Goal: Information Seeking & Learning: Understand process/instructions

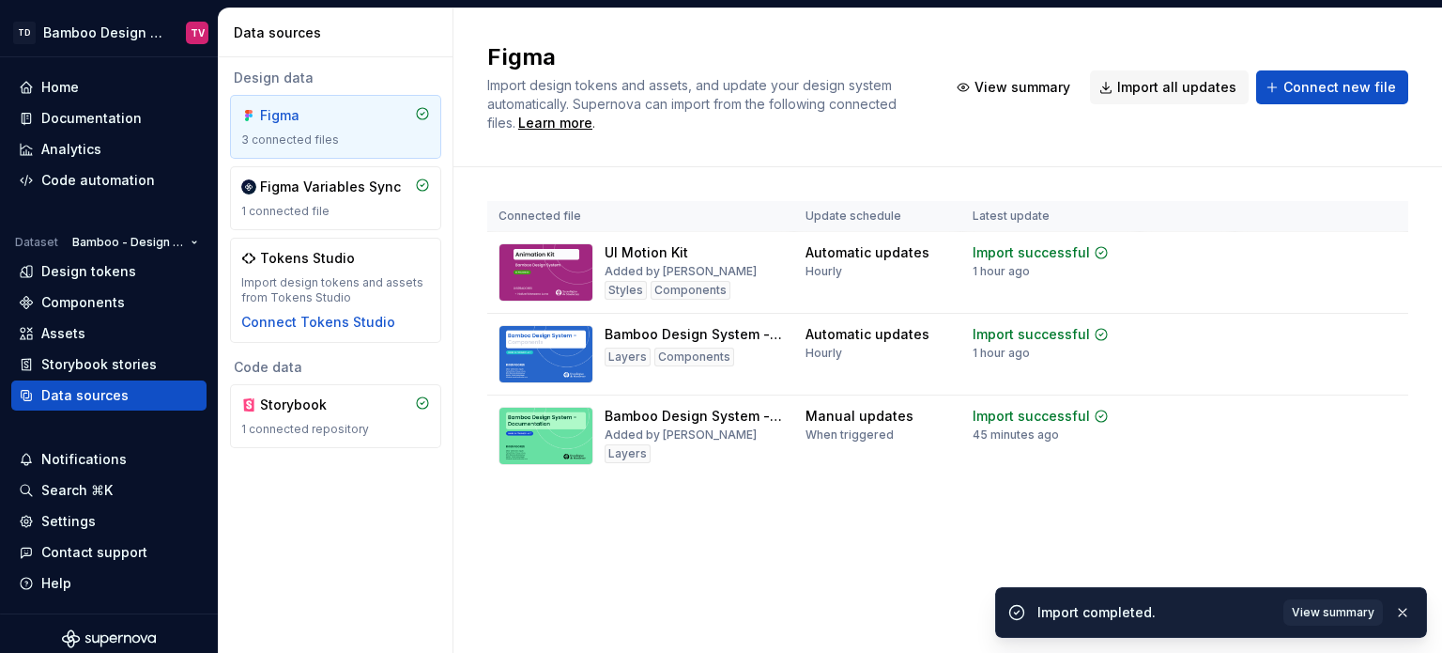
click at [1094, 488] on div "Connected file Update schedule Latest update UI Motion Kit Added by [PERSON_NAM…" at bounding box center [947, 357] width 921 height 380
click at [105, 269] on div "Design tokens" at bounding box center [88, 271] width 95 height 19
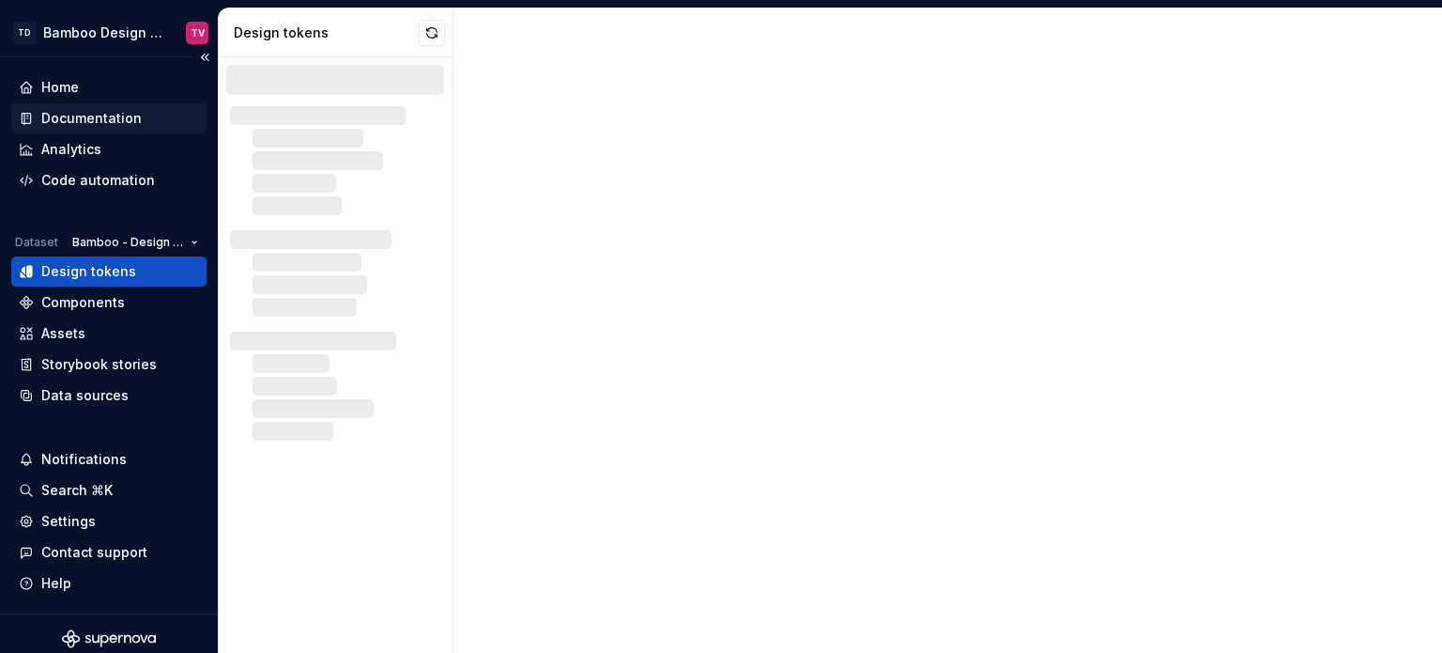
click at [89, 119] on div "Documentation" at bounding box center [91, 118] width 100 height 19
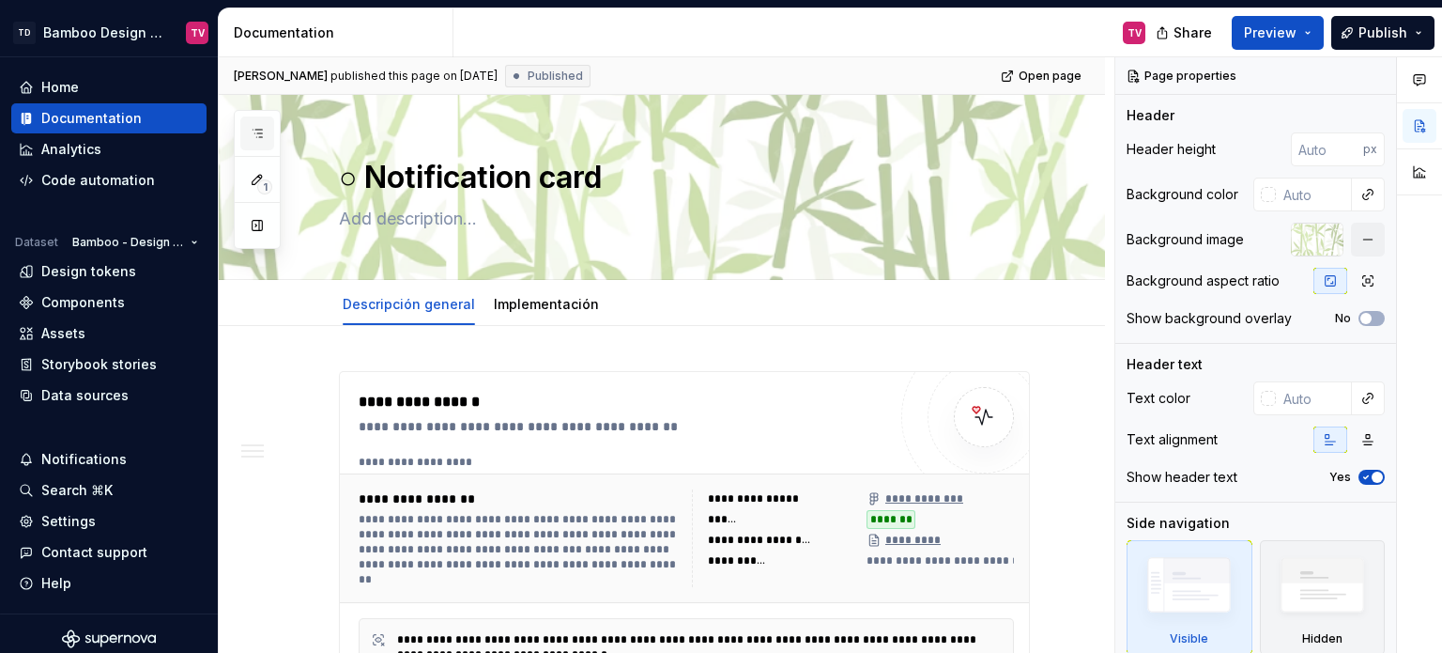
click at [259, 123] on button "button" at bounding box center [257, 133] width 34 height 34
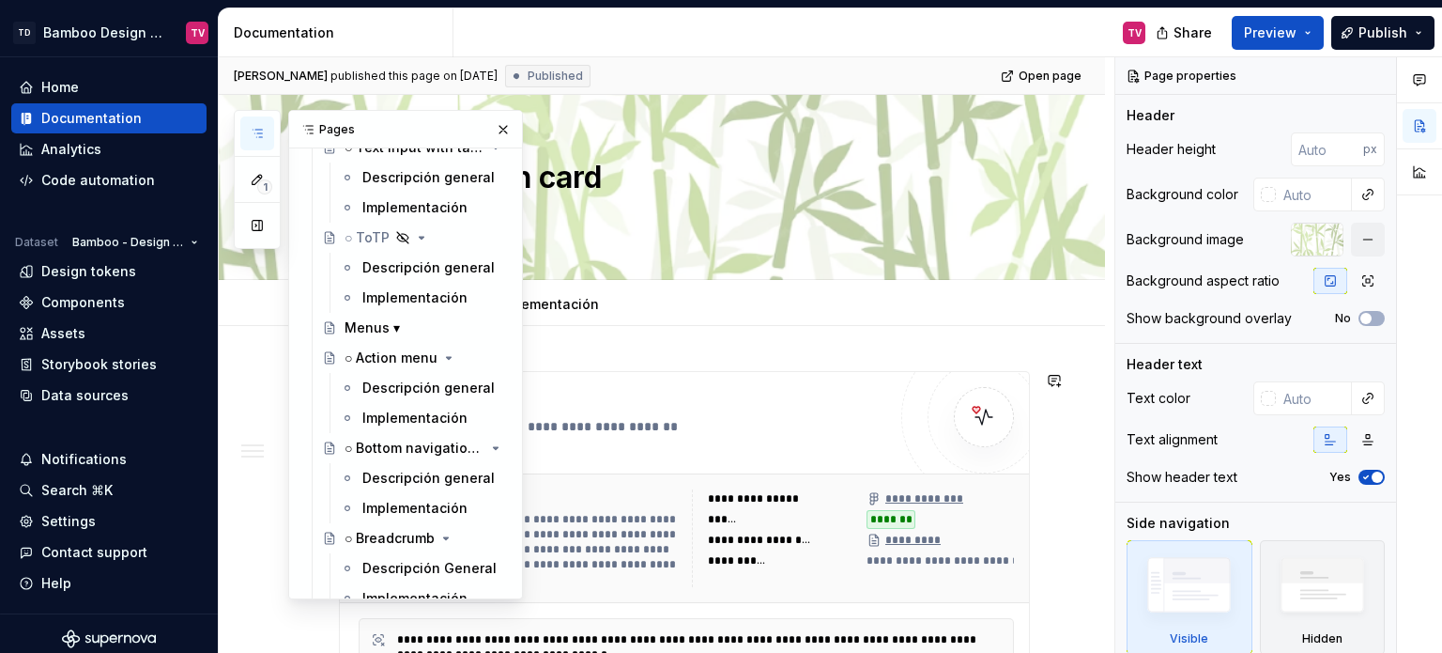
scroll to position [8731, 0]
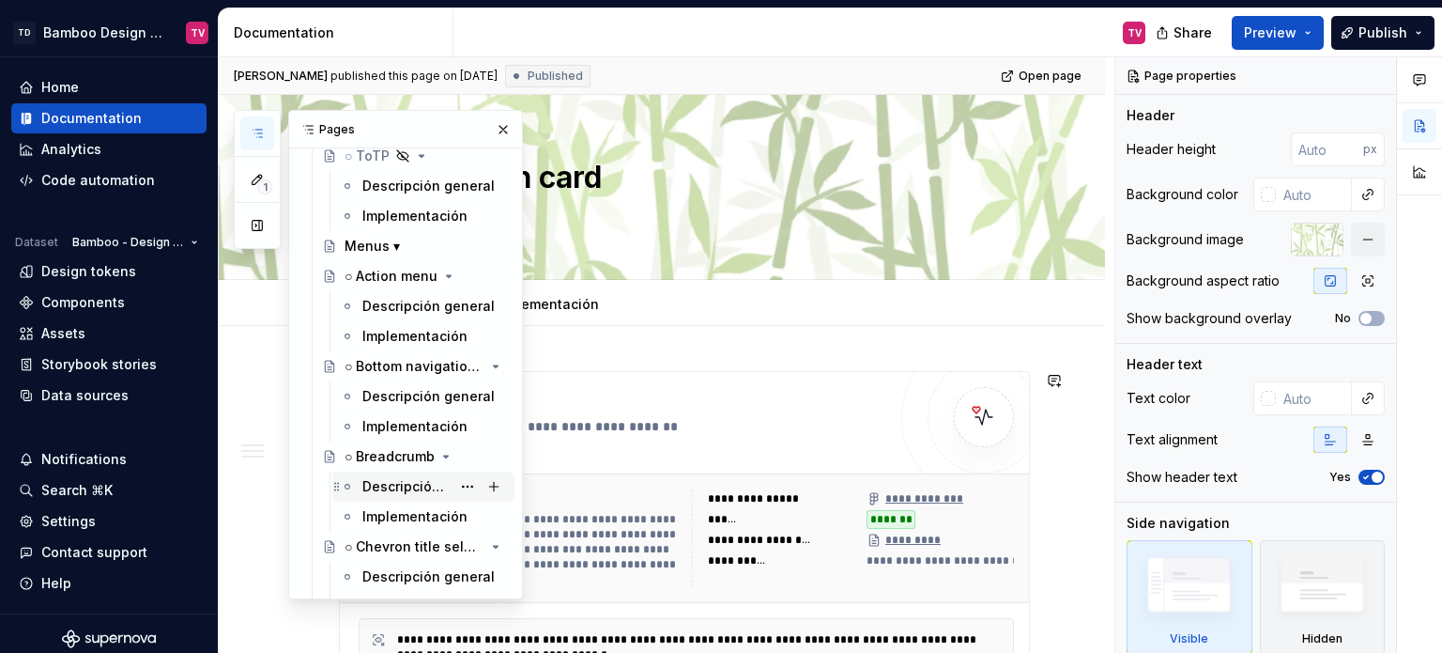
click at [402, 477] on div "Descripción General" at bounding box center [406, 486] width 88 height 19
click at [379, 484] on div "Descripción General" at bounding box center [406, 486] width 88 height 19
click at [496, 133] on button "button" at bounding box center [503, 129] width 26 height 26
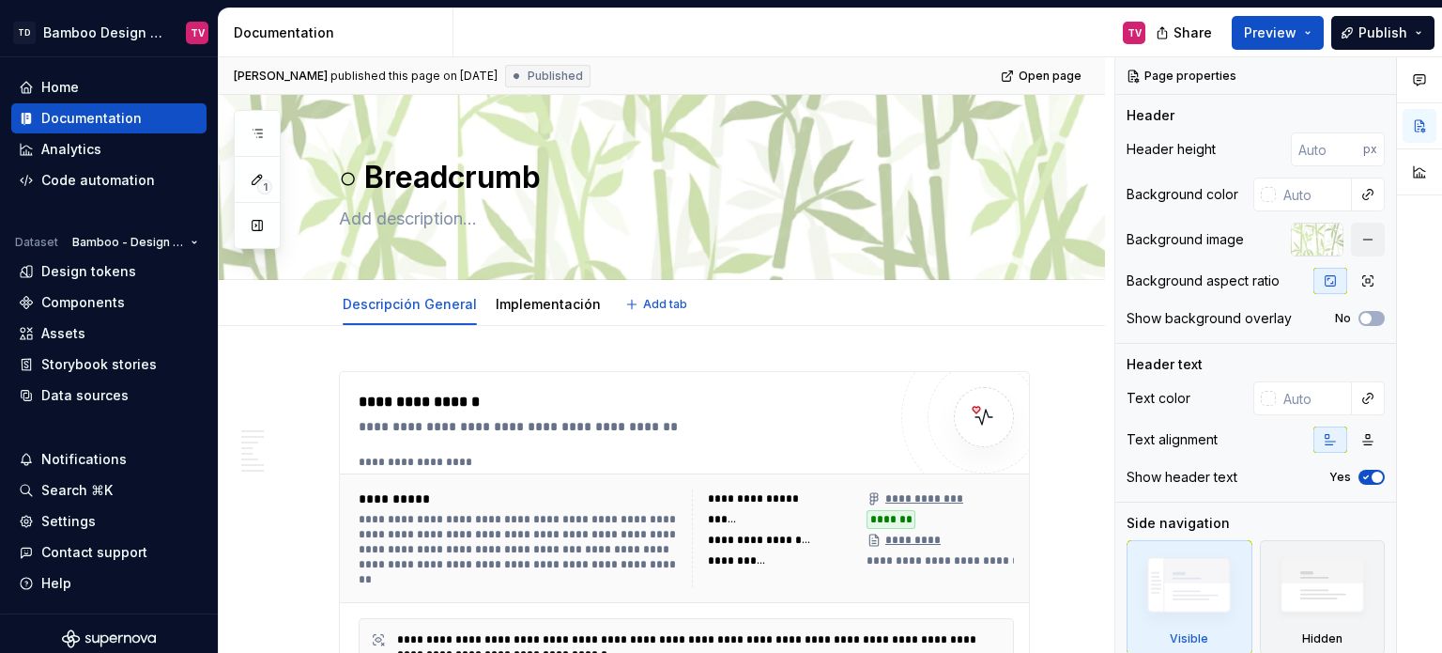
type textarea "*"
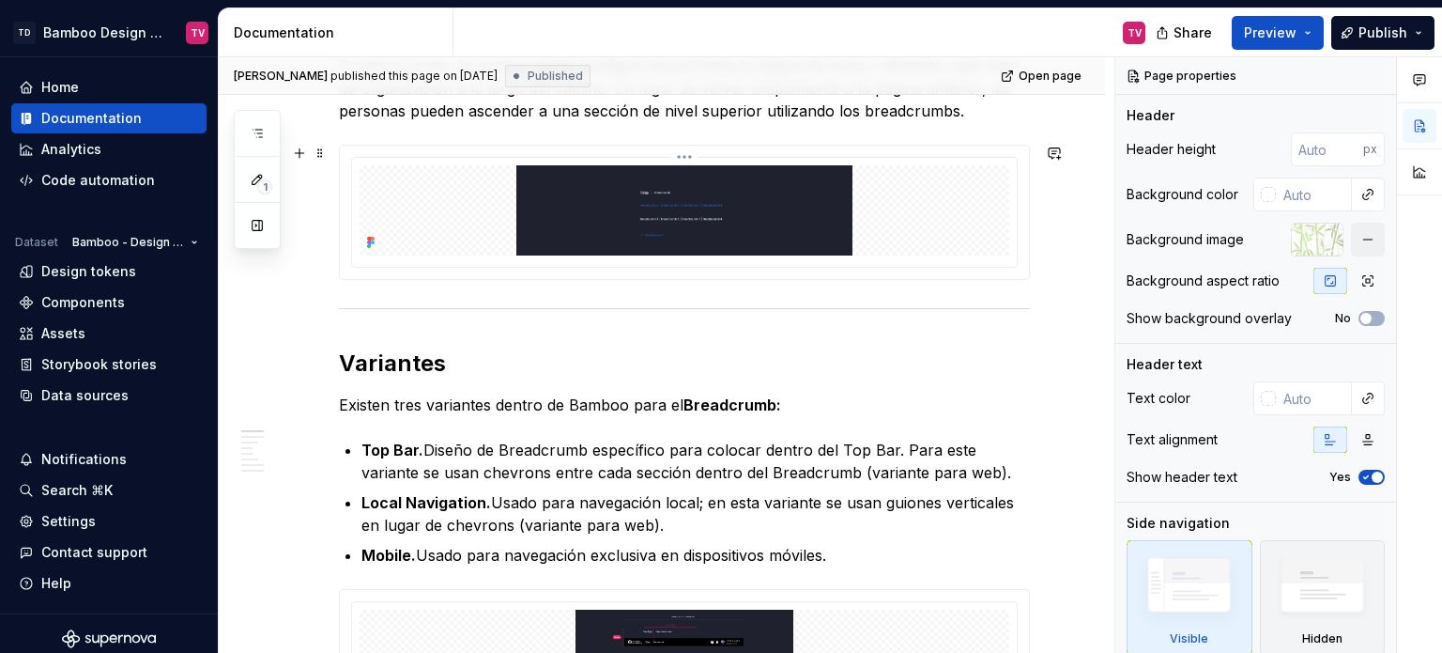
scroll to position [939, 0]
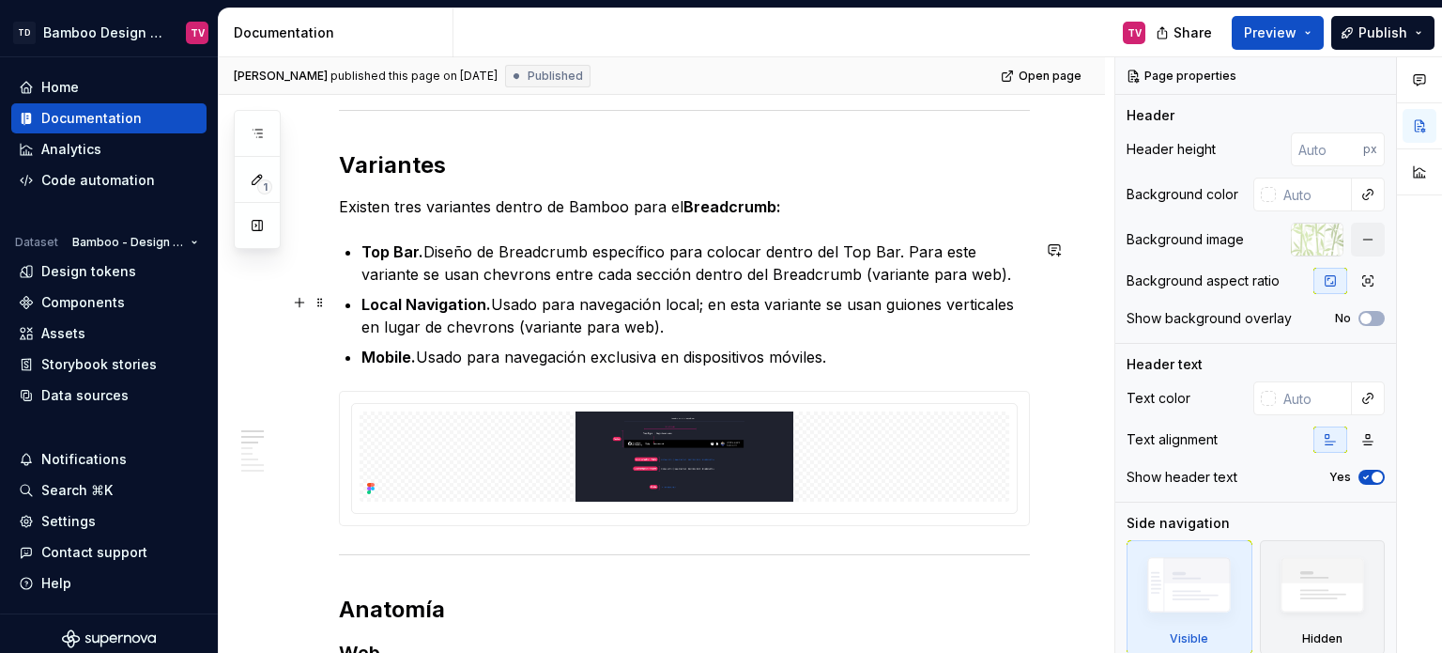
click at [668, 326] on p "Local Navigation. Usado para navegación local; en esta variante se usan guiones…" at bounding box center [695, 315] width 668 height 45
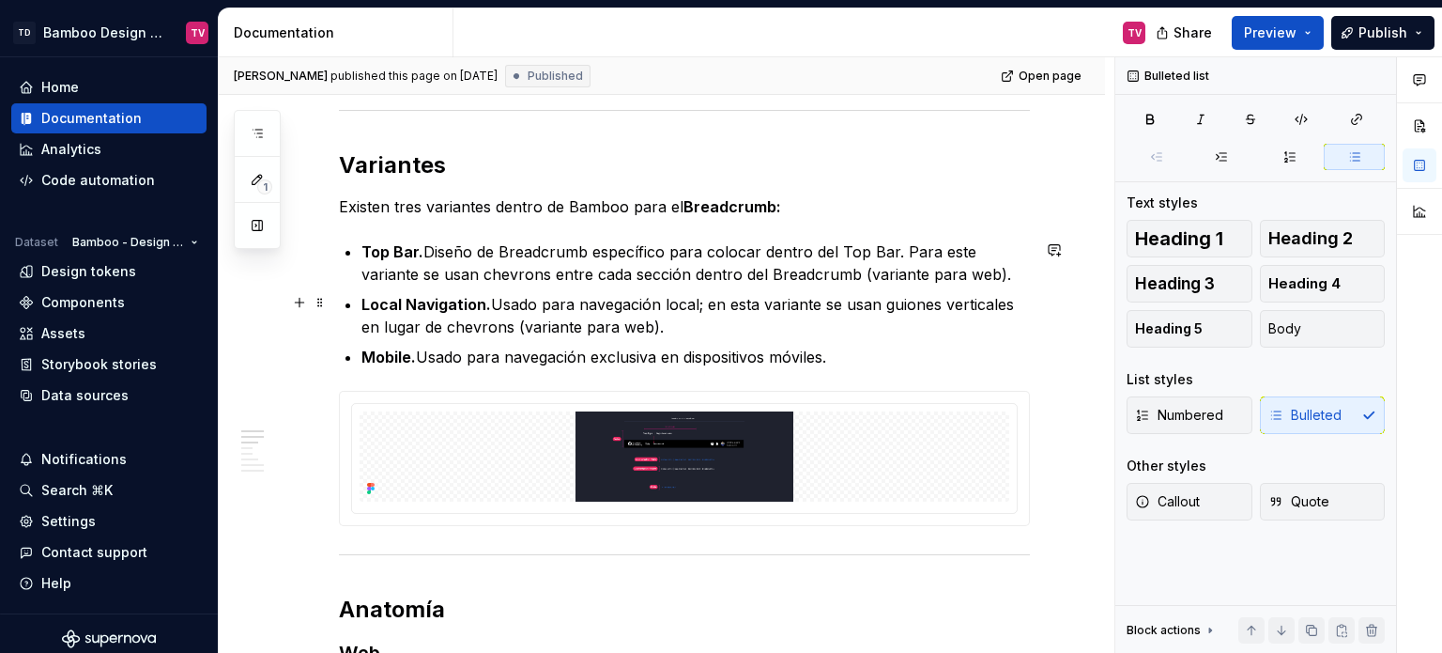
click at [487, 304] on strong "Local Navigation." at bounding box center [426, 304] width 130 height 19
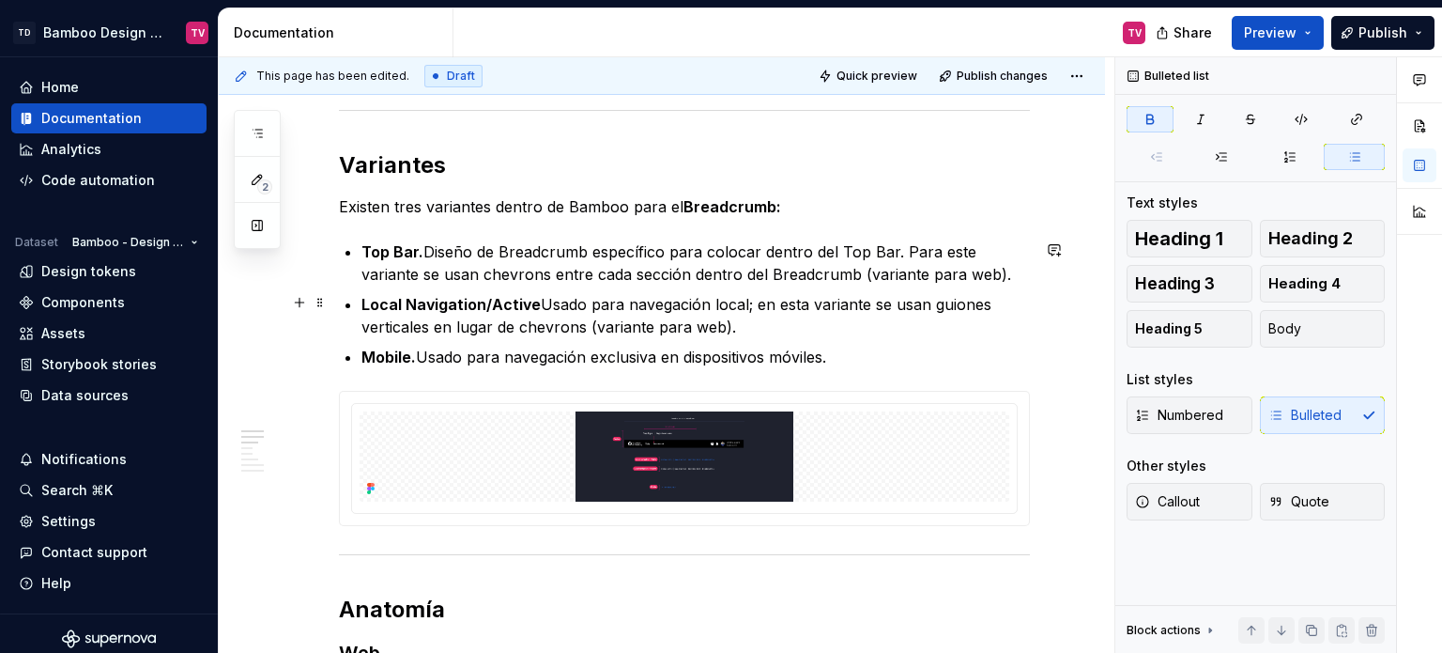
click at [786, 326] on p "Local Navigation/Active Usado para navegación local; en esta variante se usan g…" at bounding box center [695, 315] width 668 height 45
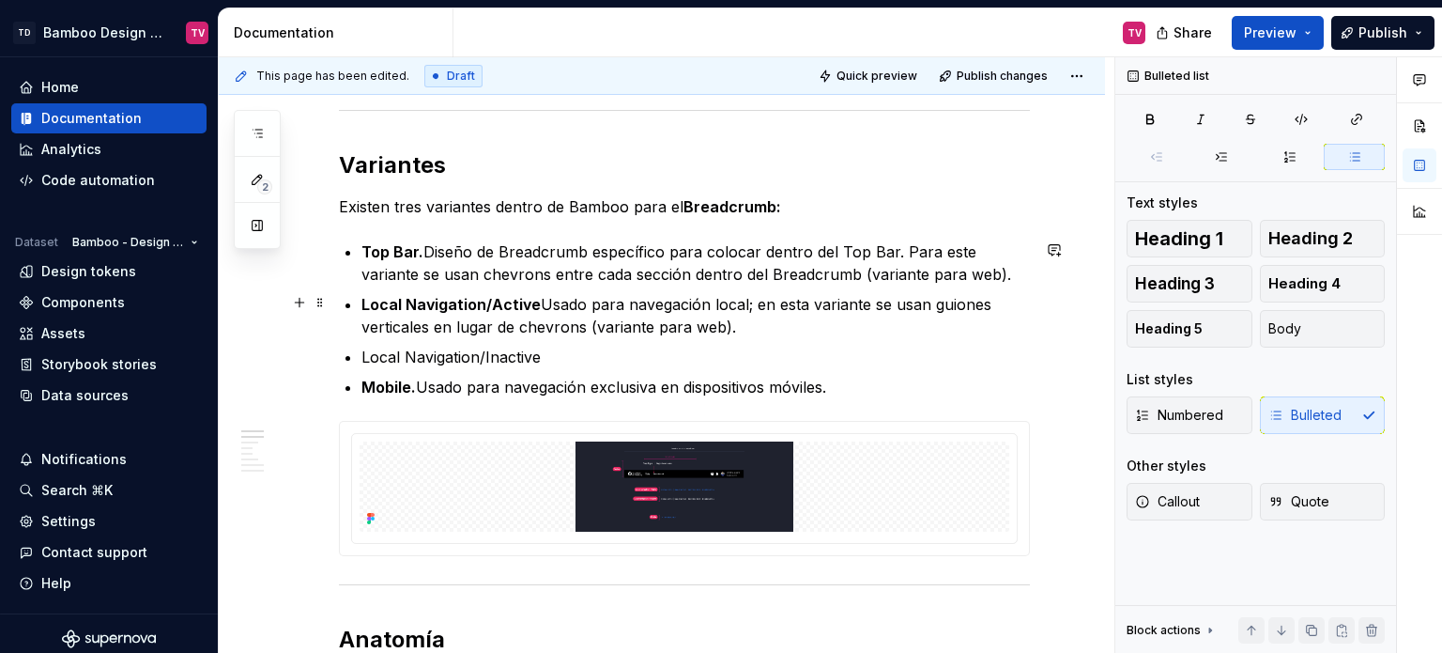
click at [533, 300] on strong "Local Navigation/Active" at bounding box center [450, 304] width 179 height 19
click at [555, 356] on p "Local Navigation/Inactive" at bounding box center [695, 356] width 668 height 23
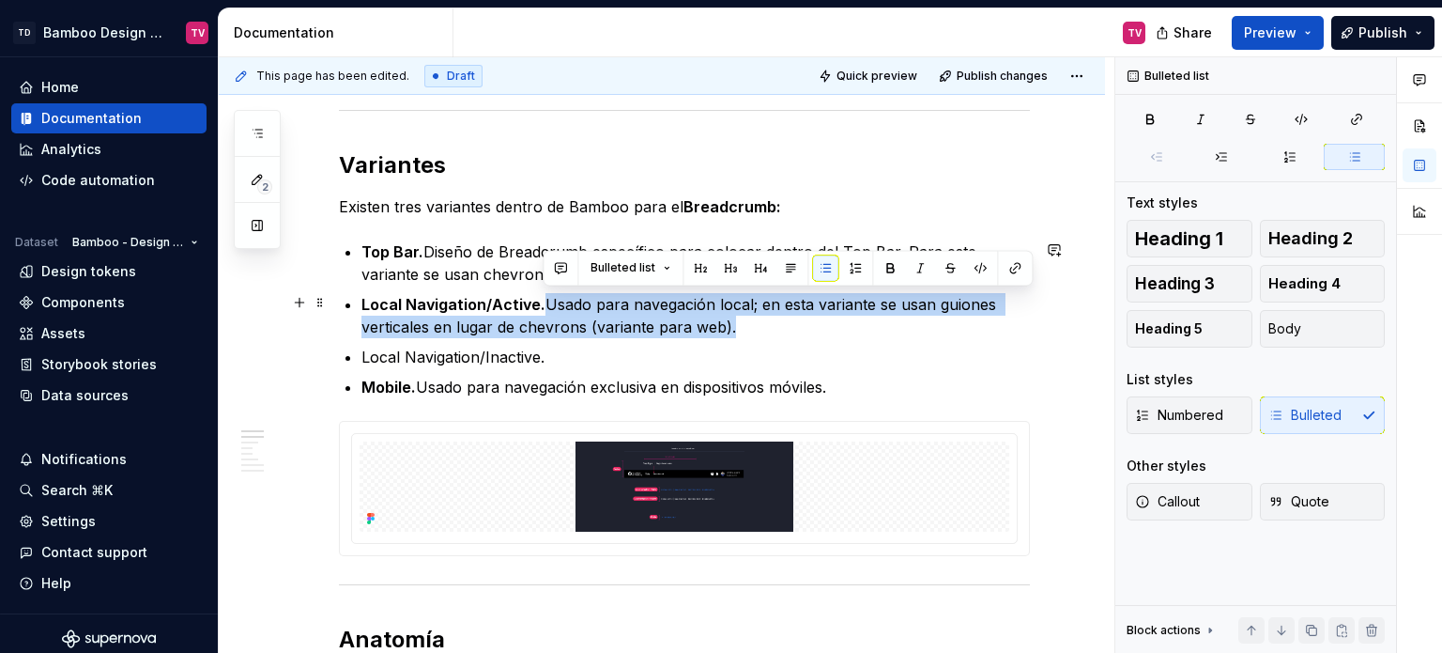
drag, startPoint x: 738, startPoint y: 326, endPoint x: 545, endPoint y: 303, distance: 194.7
click at [545, 303] on p "Local Navigation/Active. Usado para navegación local; en esta variante se usan …" at bounding box center [695, 315] width 668 height 45
copy p "Usado para navegación local; en esta variante se usan guiones verticales en lug…"
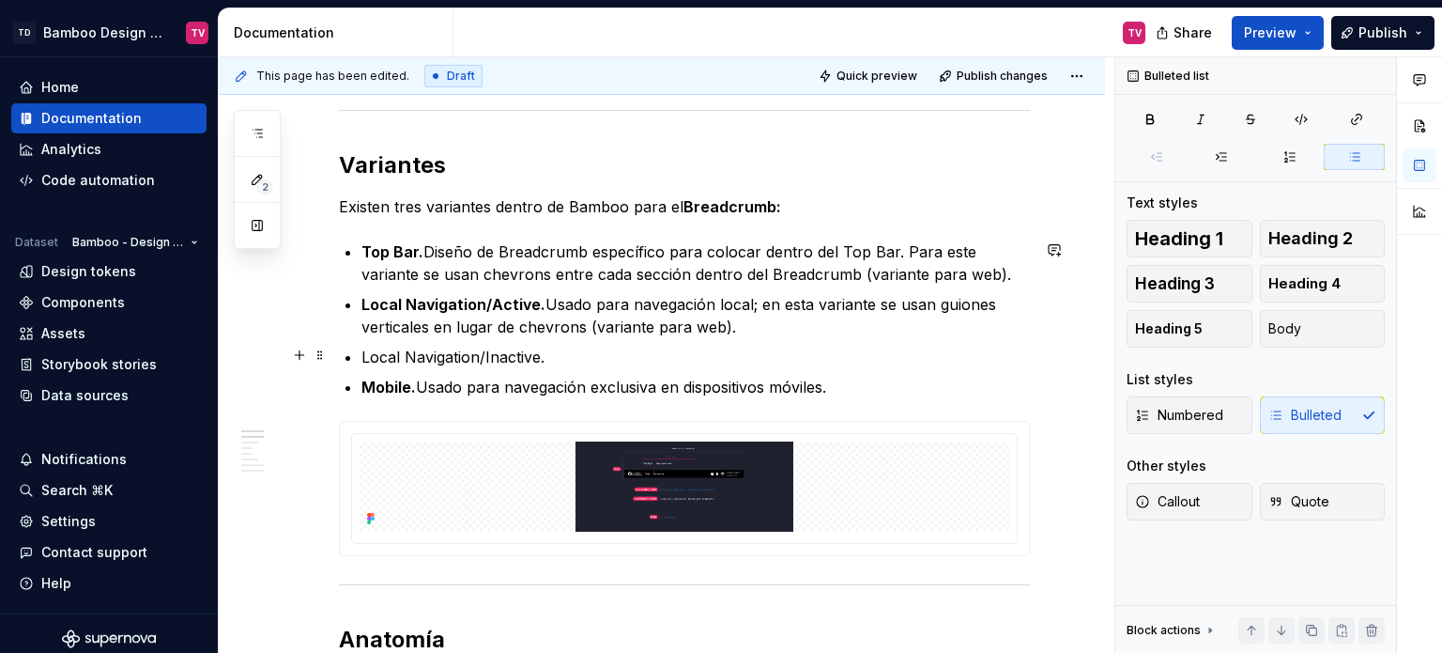
click at [567, 352] on p "Local Navigation/Inactive." at bounding box center [695, 356] width 668 height 23
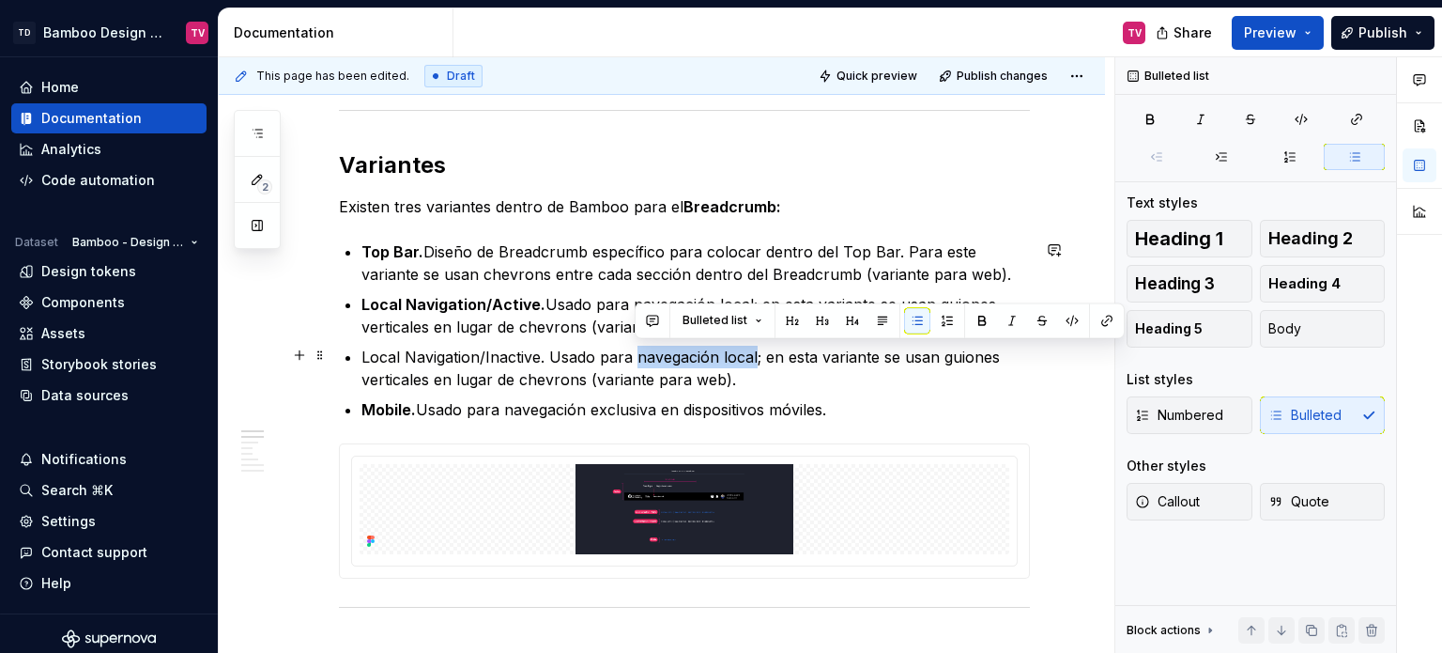
drag, startPoint x: 755, startPoint y: 352, endPoint x: 637, endPoint y: 357, distance: 118.4
click at [637, 357] on p "Local Navigation/Inactive. Usado para navegación local; en esta variante se usa…" at bounding box center [695, 367] width 668 height 45
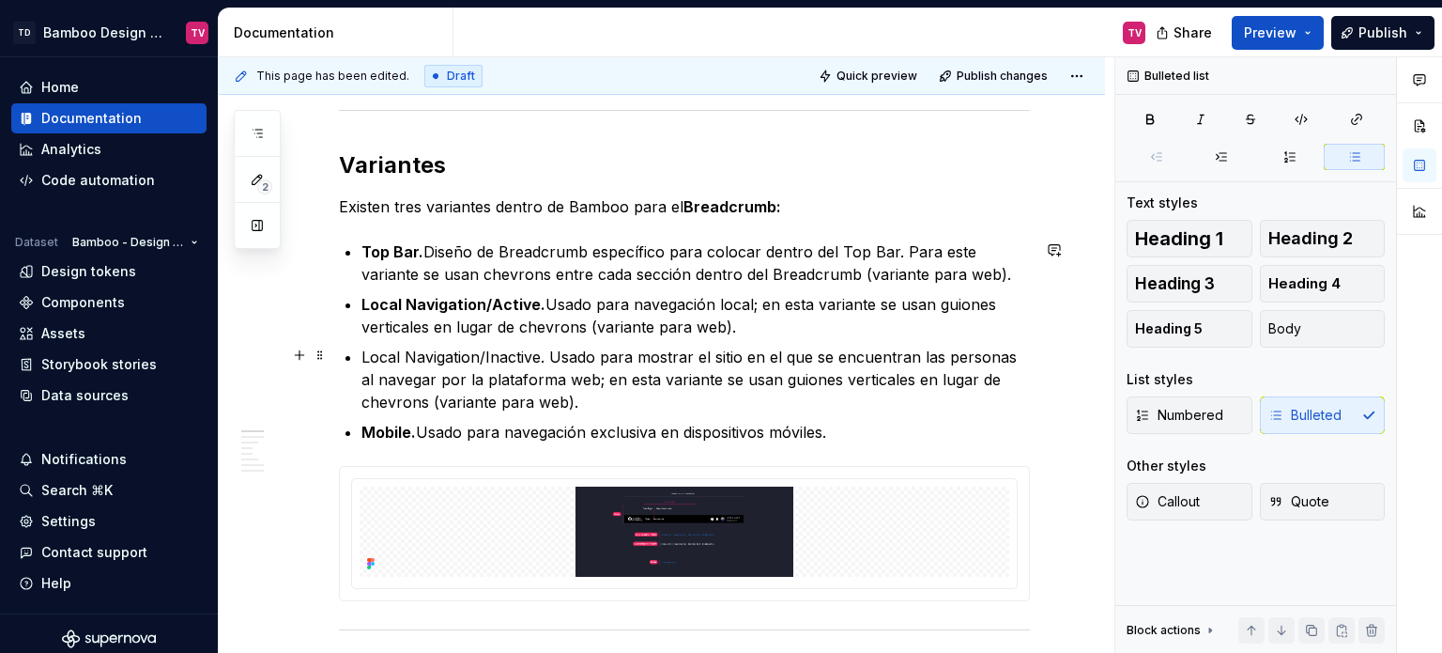
click at [646, 399] on p "Local Navigation/Inactive. Usado para mostrar el sitio en el que se encuentran …" at bounding box center [695, 379] width 668 height 68
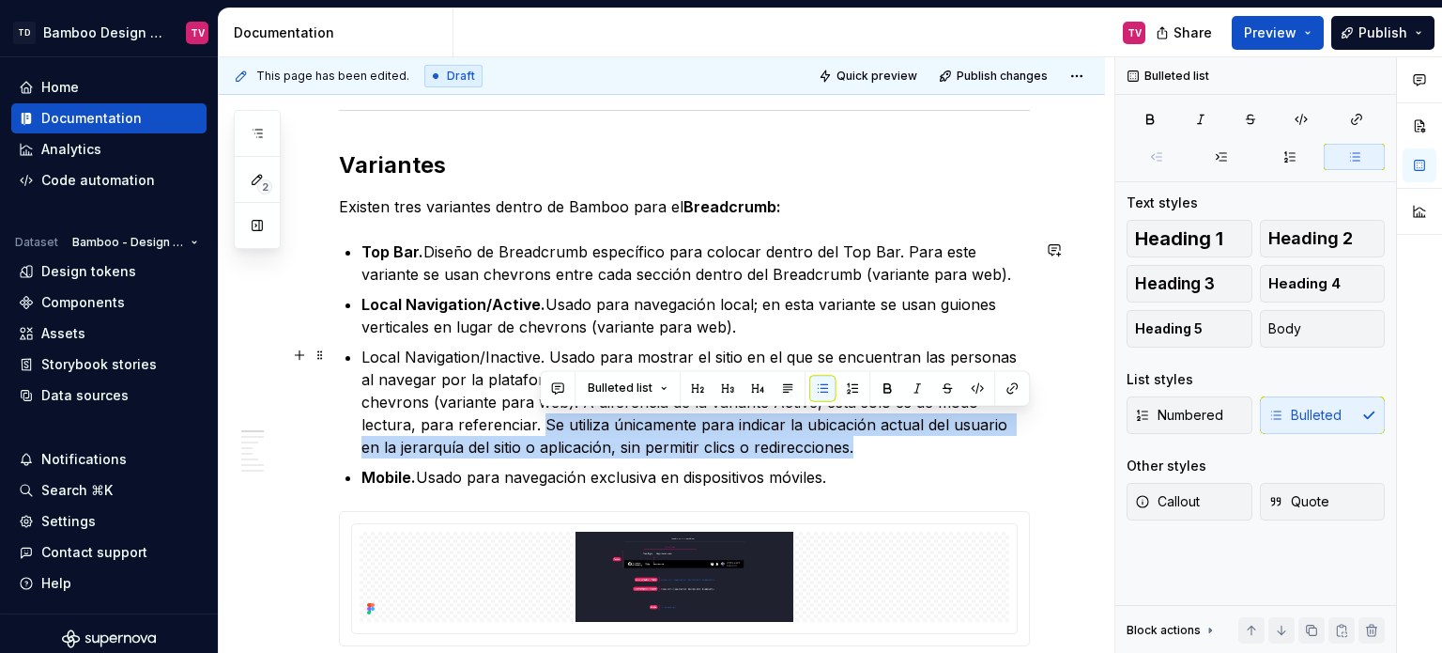
drag, startPoint x: 853, startPoint y: 447, endPoint x: 537, endPoint y: 421, distance: 317.5
click at [537, 421] on p "Local Navigation/Inactive. Usado para mostrar el sitio en el que se encuentran …" at bounding box center [695, 401] width 668 height 113
copy p "Se utiliza únicamente para indicar la ubicación actual del usuario en la jerarq…"
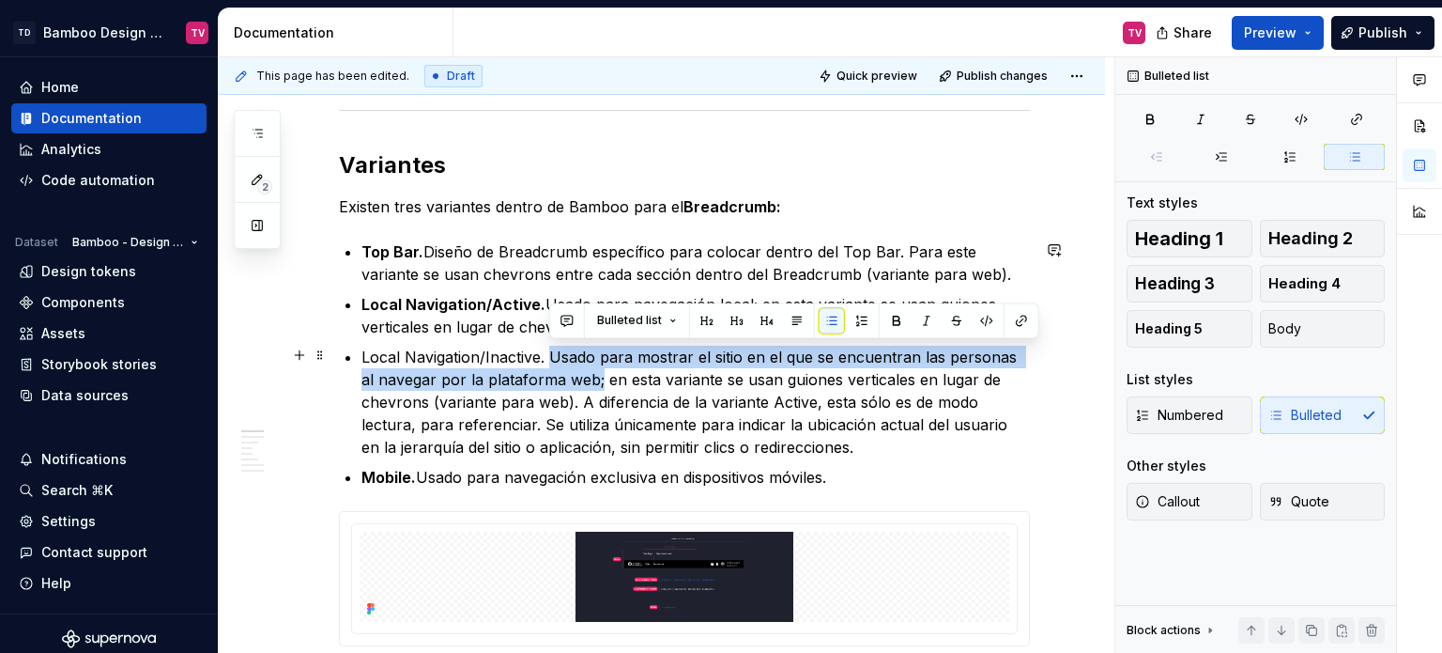
drag, startPoint x: 549, startPoint y: 348, endPoint x: 580, endPoint y: 382, distance: 45.9
click at [580, 382] on p "Local Navigation/Inactive. Usado para mostrar el sitio en el que se encuentran …" at bounding box center [695, 401] width 668 height 113
click at [575, 382] on p "Local Navigation/Inactive. Usado para mostrar el sitio en el que se encuentran …" at bounding box center [695, 401] width 668 height 113
click at [576, 379] on p "Local Navigation/Inactive. Usado para mostrar el sitio en el que se encuentran …" at bounding box center [695, 401] width 668 height 113
drag, startPoint x: 577, startPoint y: 379, endPoint x: 547, endPoint y: 360, distance: 35.9
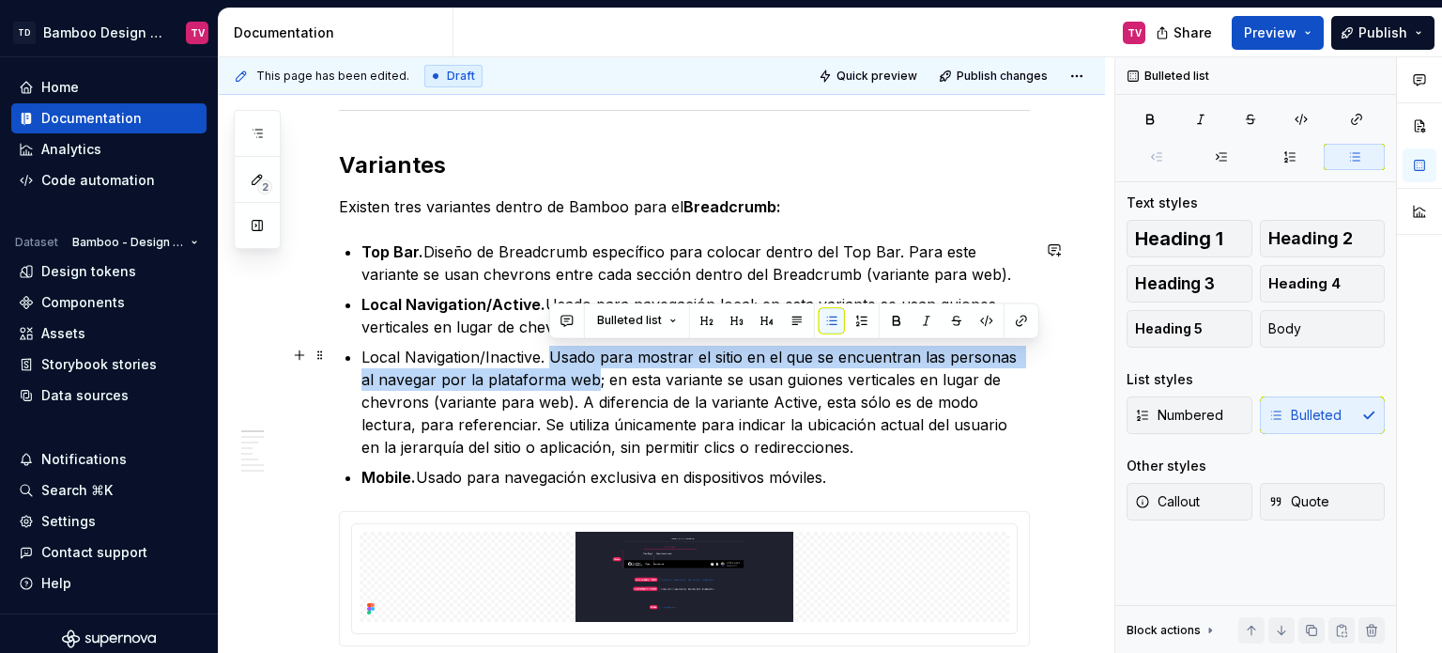
click at [547, 360] on p "Local Navigation/Inactive. Usado para mostrar el sitio en el que se encuentran …" at bounding box center [695, 401] width 668 height 113
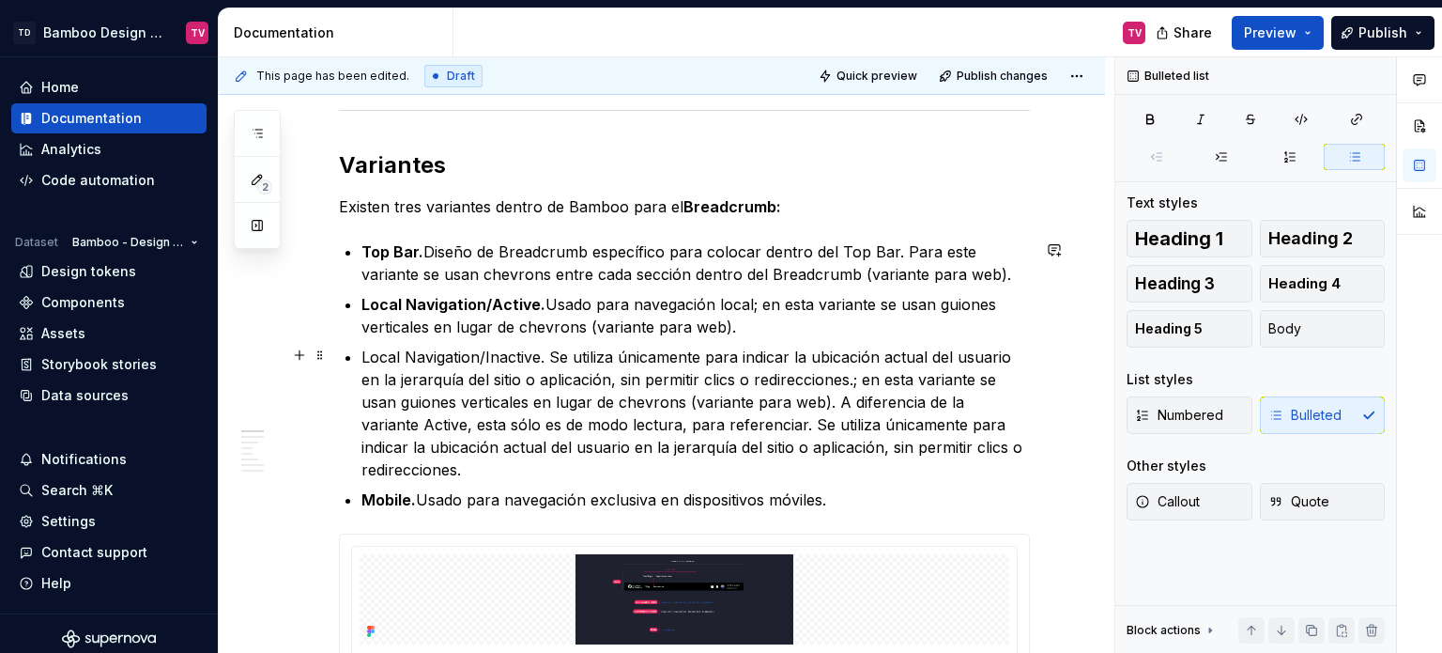
click at [875, 378] on p "Local Navigation/Inactive. Se utiliza únicamente para indicar la ubicación actu…" at bounding box center [695, 412] width 668 height 135
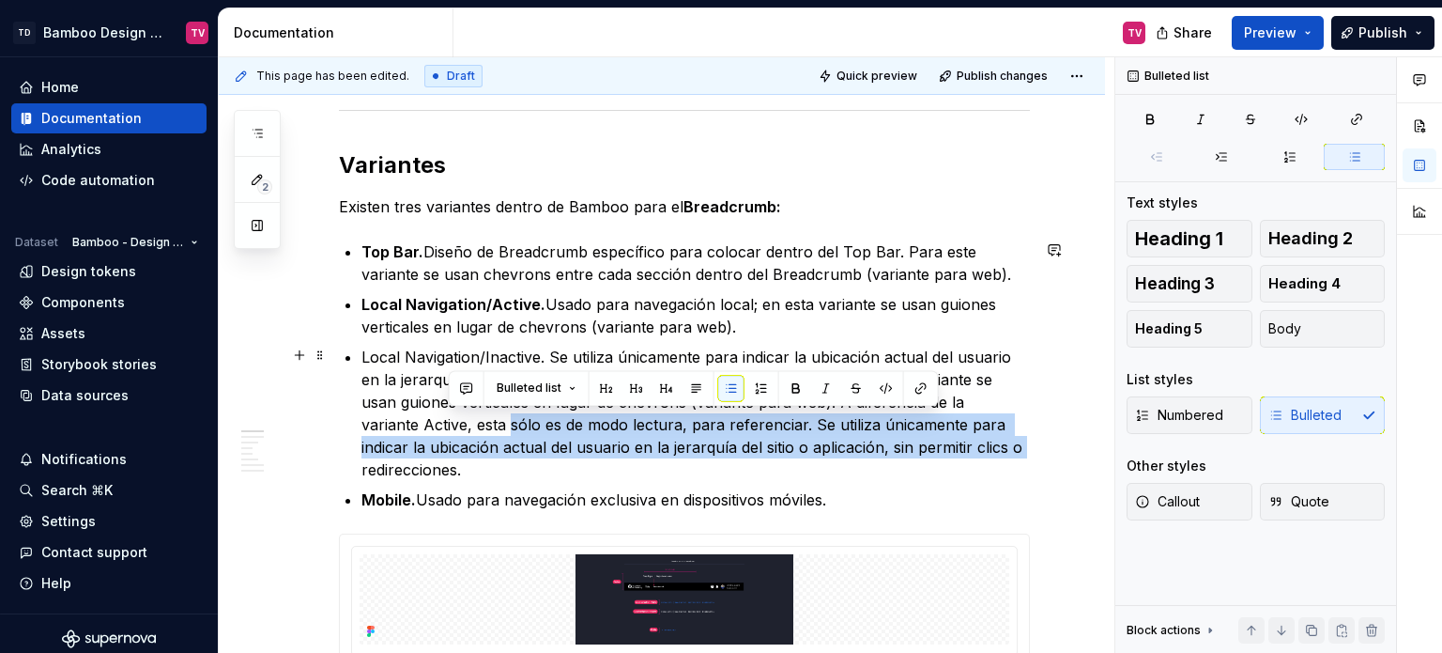
drag, startPoint x: 965, startPoint y: 444, endPoint x: 452, endPoint y: 420, distance: 514.1
click at [452, 420] on p "Local Navigation/Inactive. Se utiliza únicamente para indicar la ubicación actu…" at bounding box center [695, 412] width 668 height 135
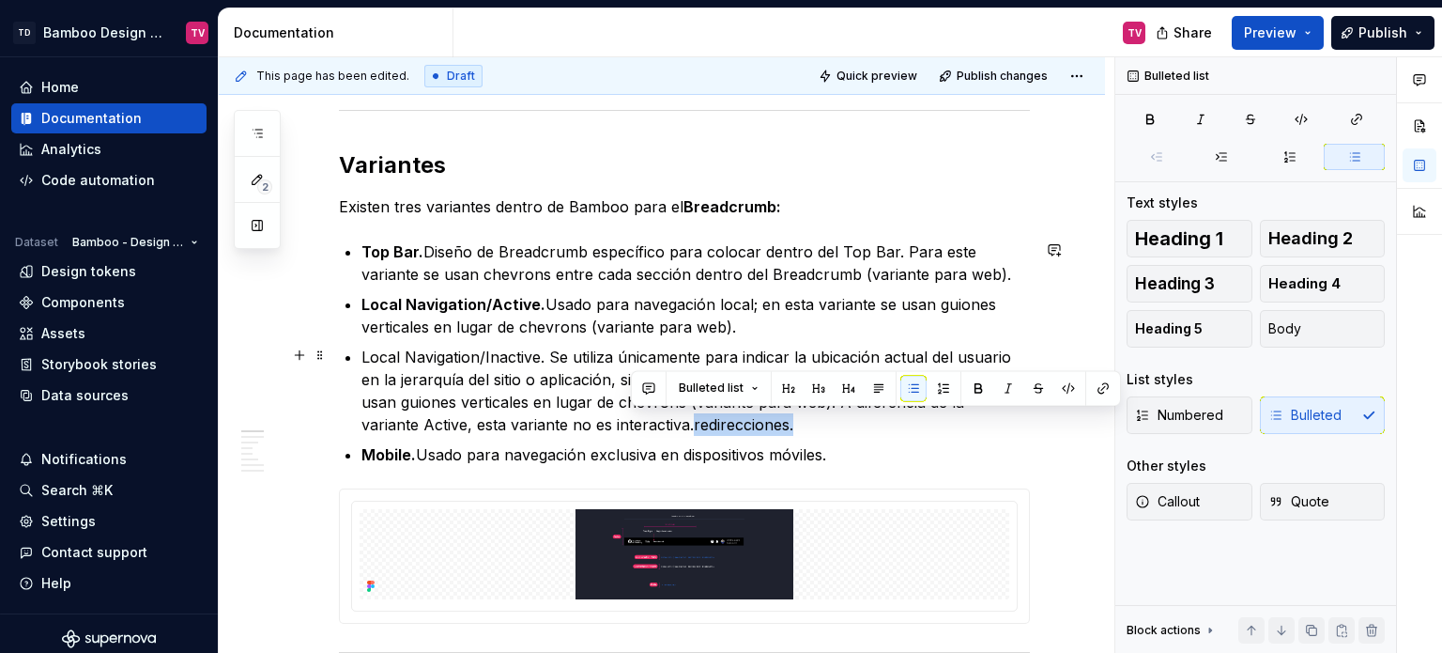
drag, startPoint x: 702, startPoint y: 426, endPoint x: 631, endPoint y: 427, distance: 71.4
click at [631, 427] on p "Local Navigation/Inactive. Se utiliza únicamente para indicar la ubicación actu…" at bounding box center [695, 390] width 668 height 90
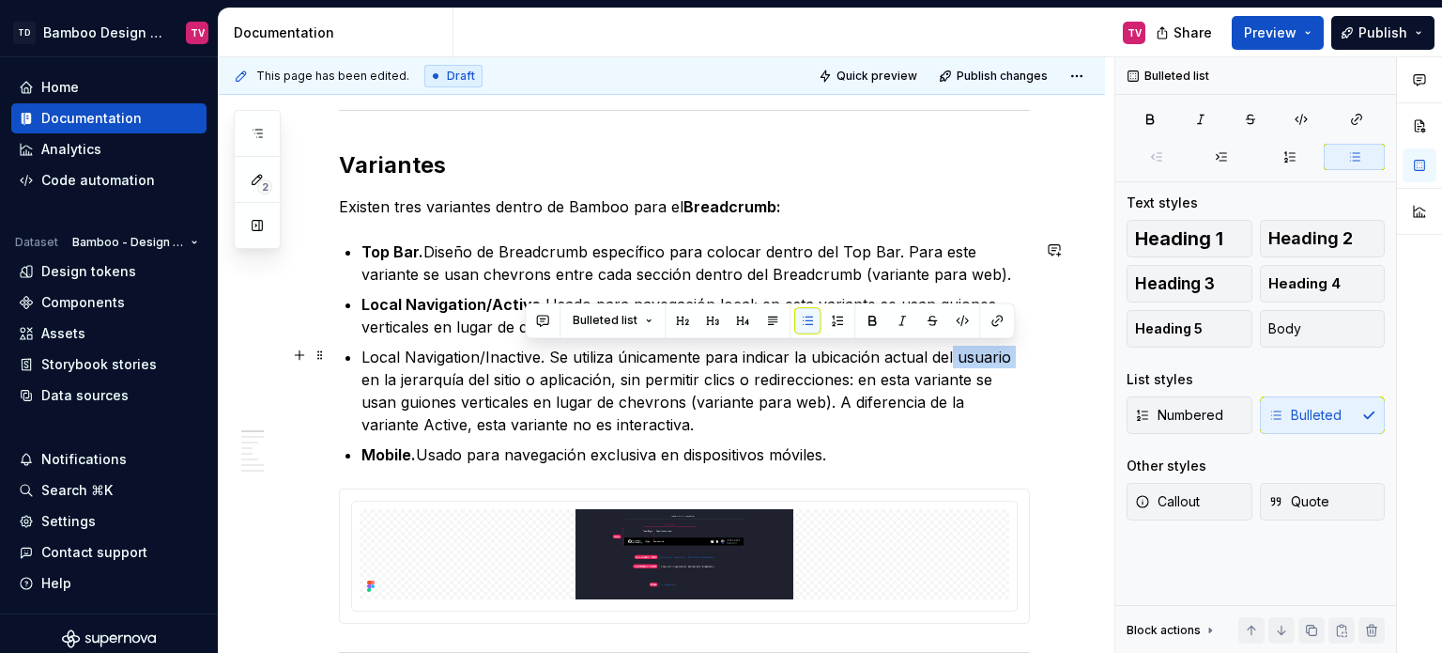
drag, startPoint x: 1020, startPoint y: 357, endPoint x: 952, endPoint y: 355, distance: 67.6
click at [952, 355] on p "Local Navigation/Inactive. Se utiliza únicamente para indicar la ubicación actu…" at bounding box center [695, 390] width 668 height 90
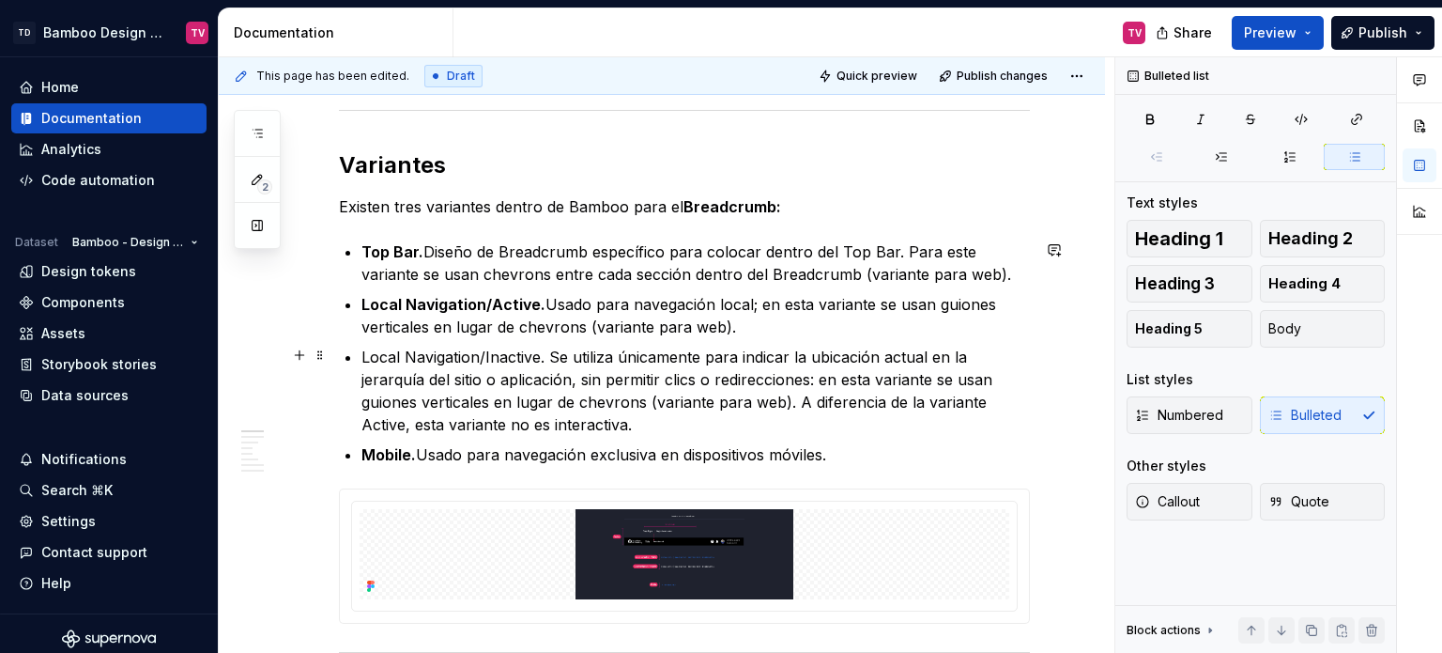
click at [815, 378] on p "Local Navigation/Inactive. Se utiliza únicamente para indicar la ubicación actu…" at bounding box center [695, 390] width 668 height 90
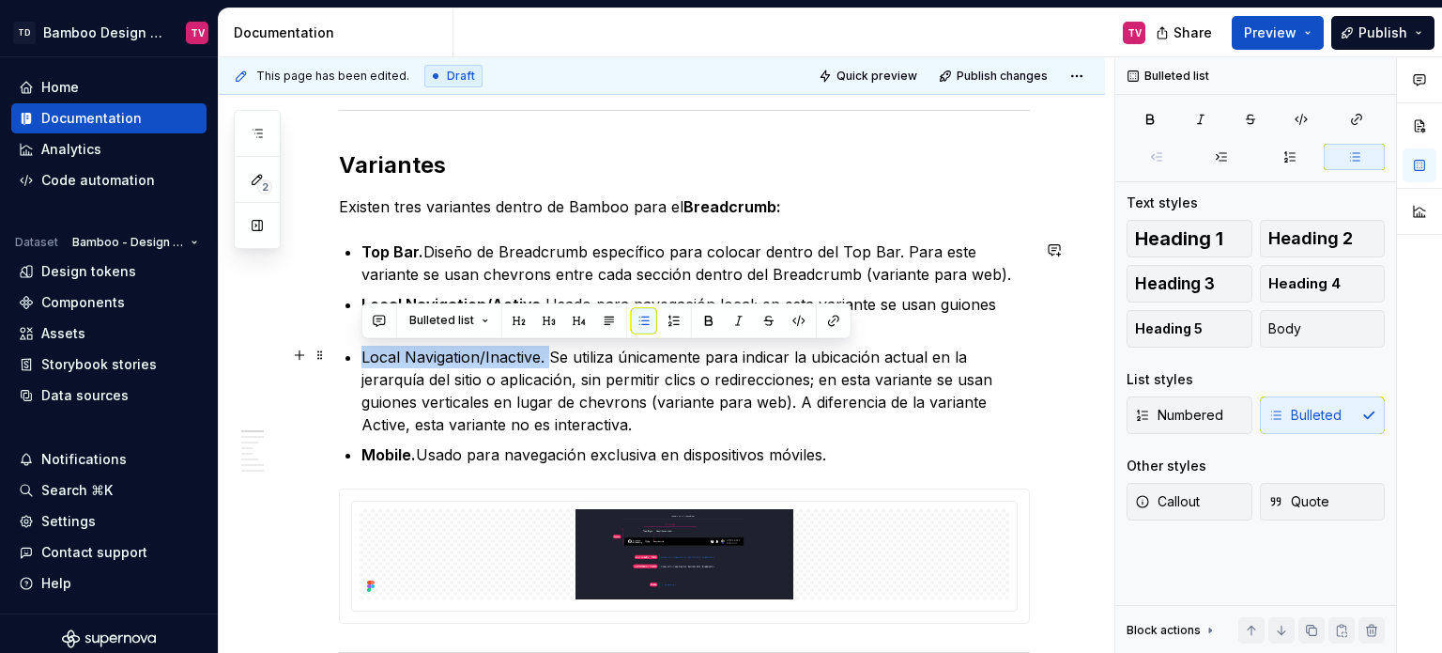
drag, startPoint x: 548, startPoint y: 358, endPoint x: 356, endPoint y: 357, distance: 192.5
drag, startPoint x: 1141, startPoint y: 115, endPoint x: 1006, endPoint y: 3, distance: 175.4
click at [1142, 115] on button "button" at bounding box center [1150, 119] width 47 height 26
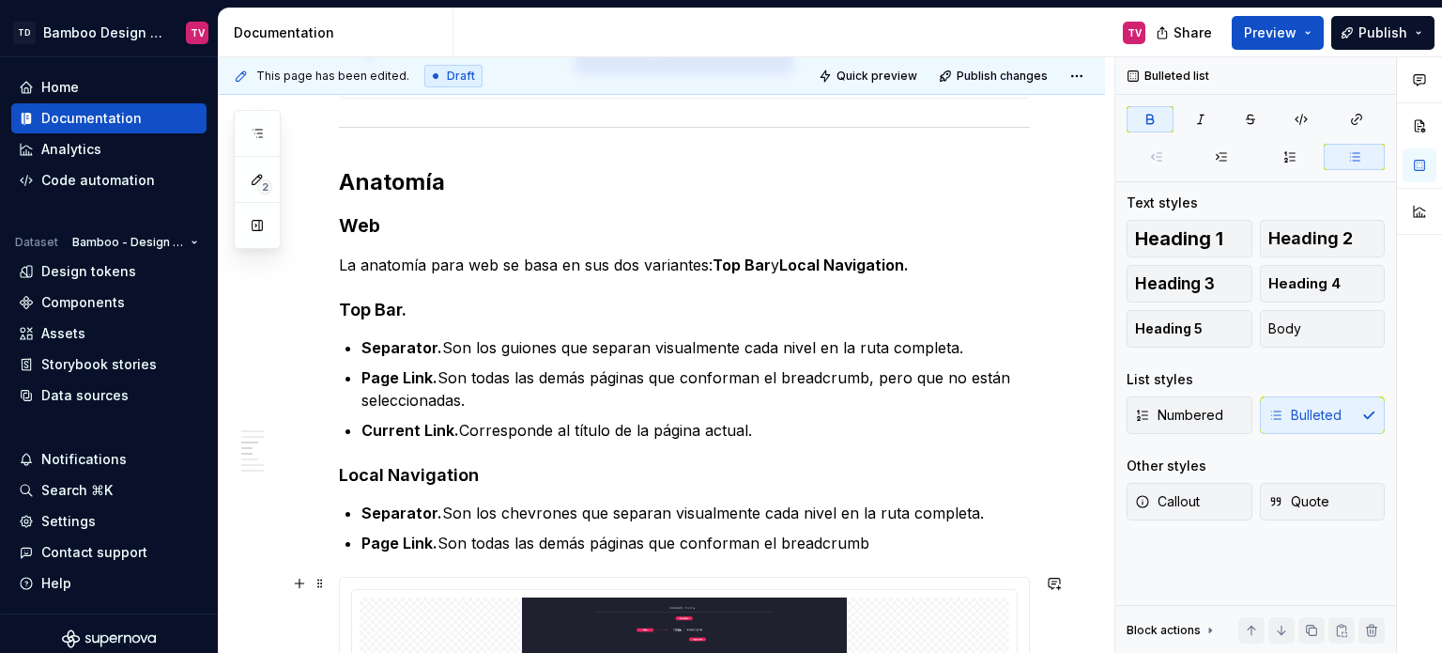
scroll to position [1408, 0]
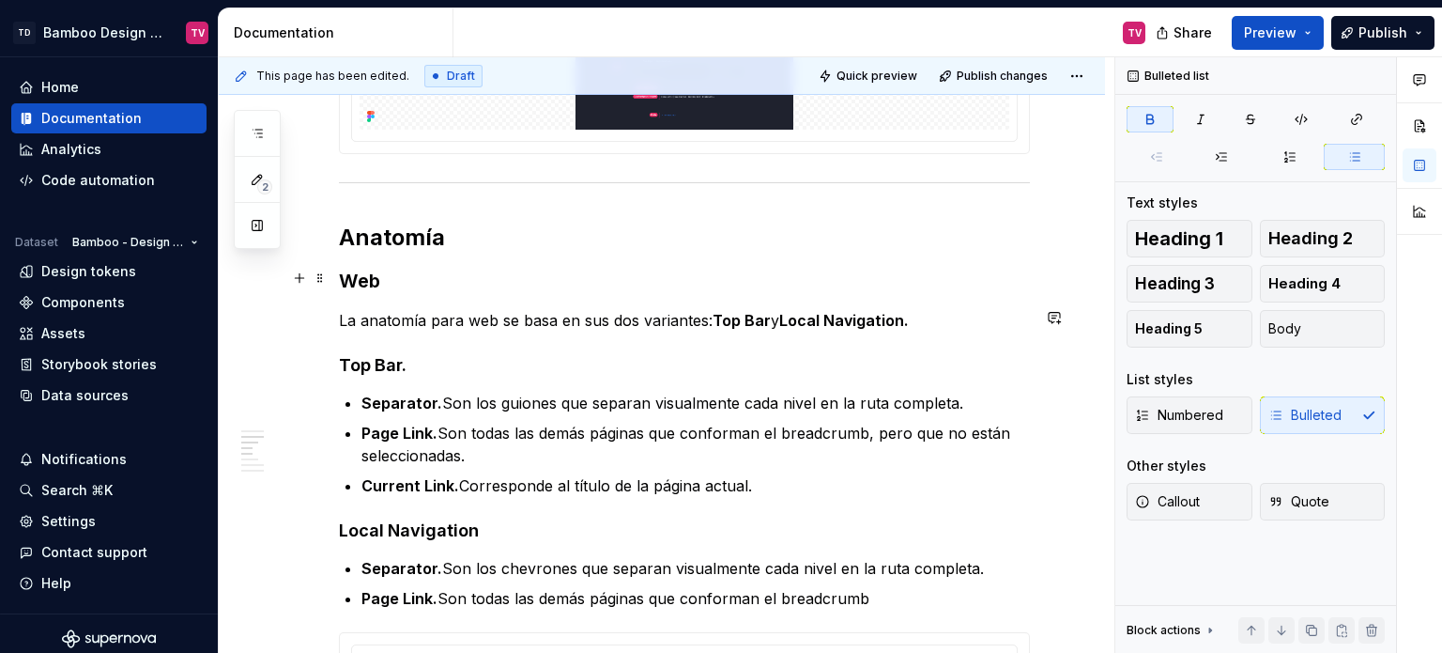
click at [1010, 232] on h2 "Anatomía" at bounding box center [684, 238] width 691 height 30
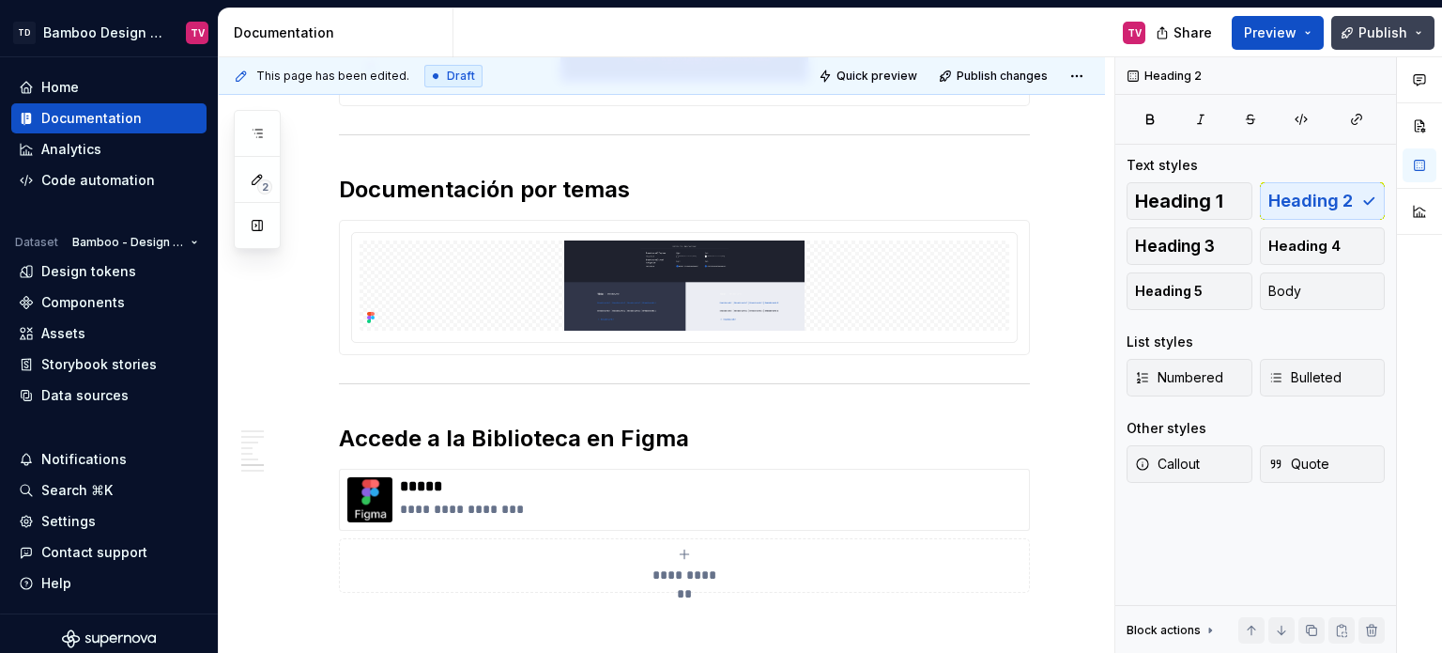
scroll to position [2493, 0]
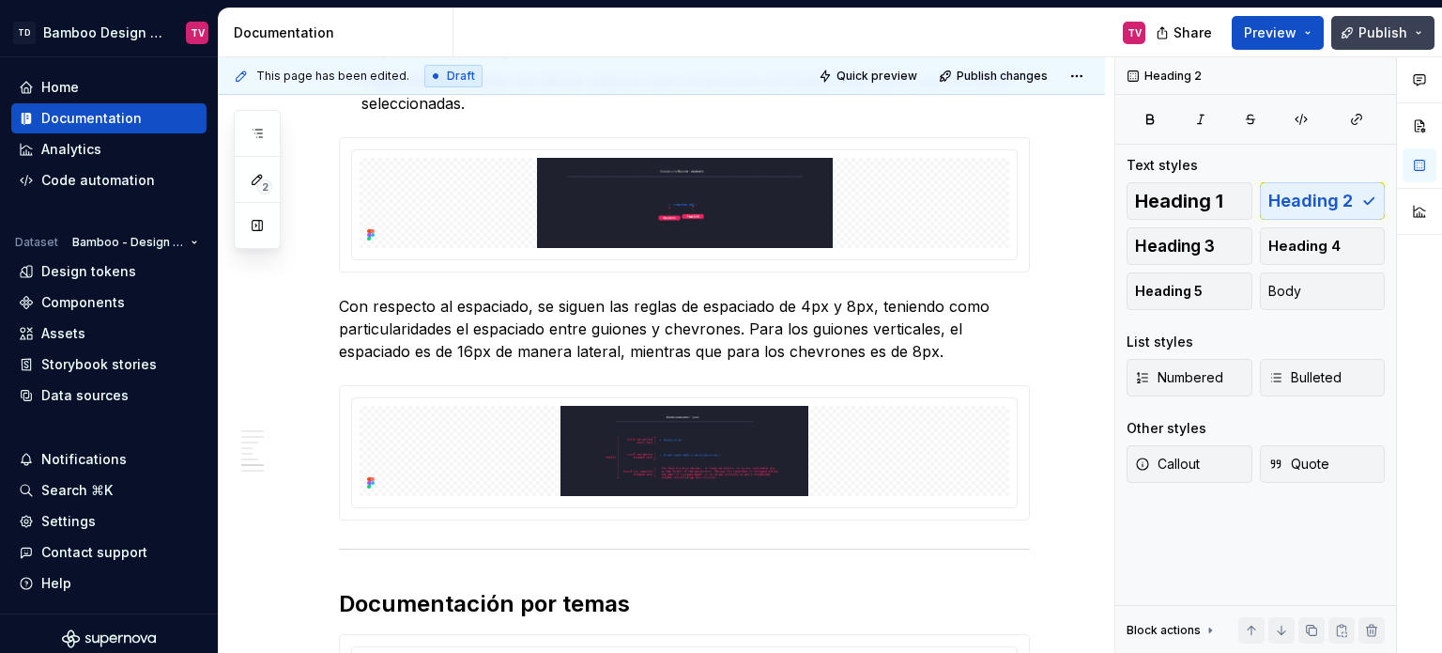
click at [1382, 33] on span "Publish" at bounding box center [1383, 32] width 49 height 19
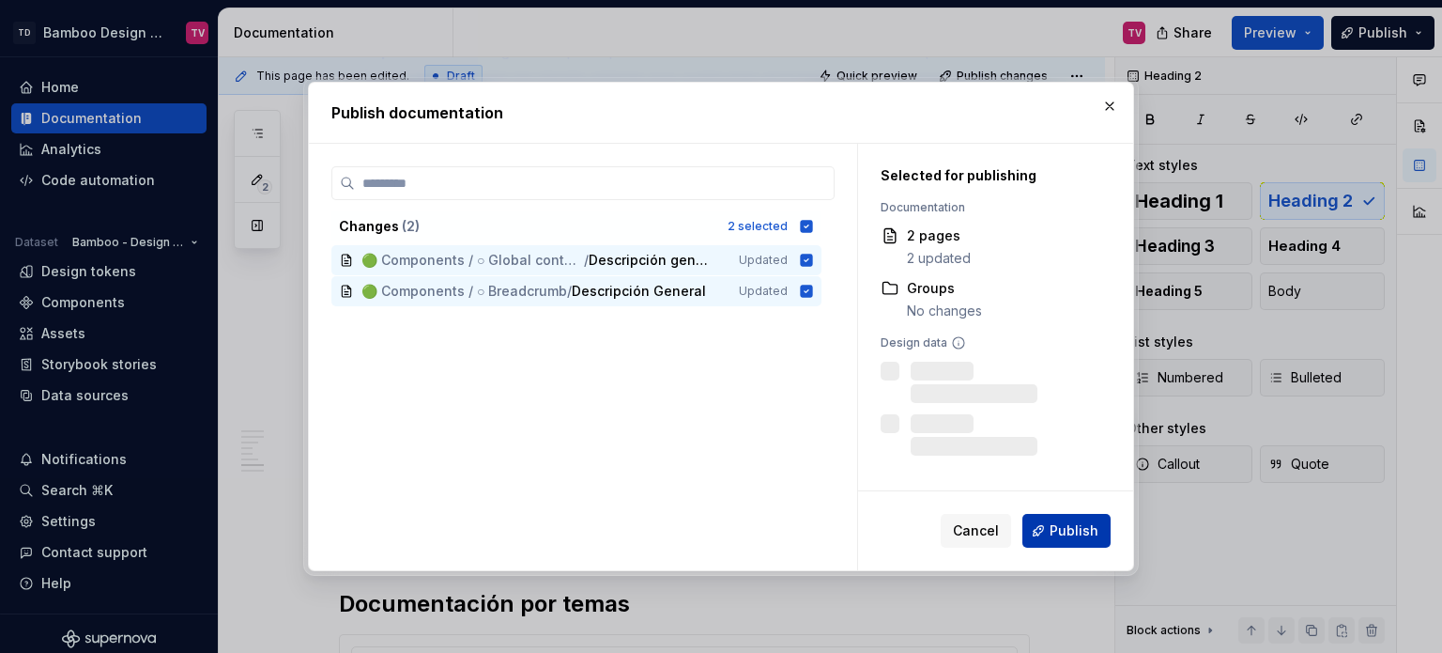
click at [1087, 534] on span "Publish" at bounding box center [1074, 530] width 49 height 19
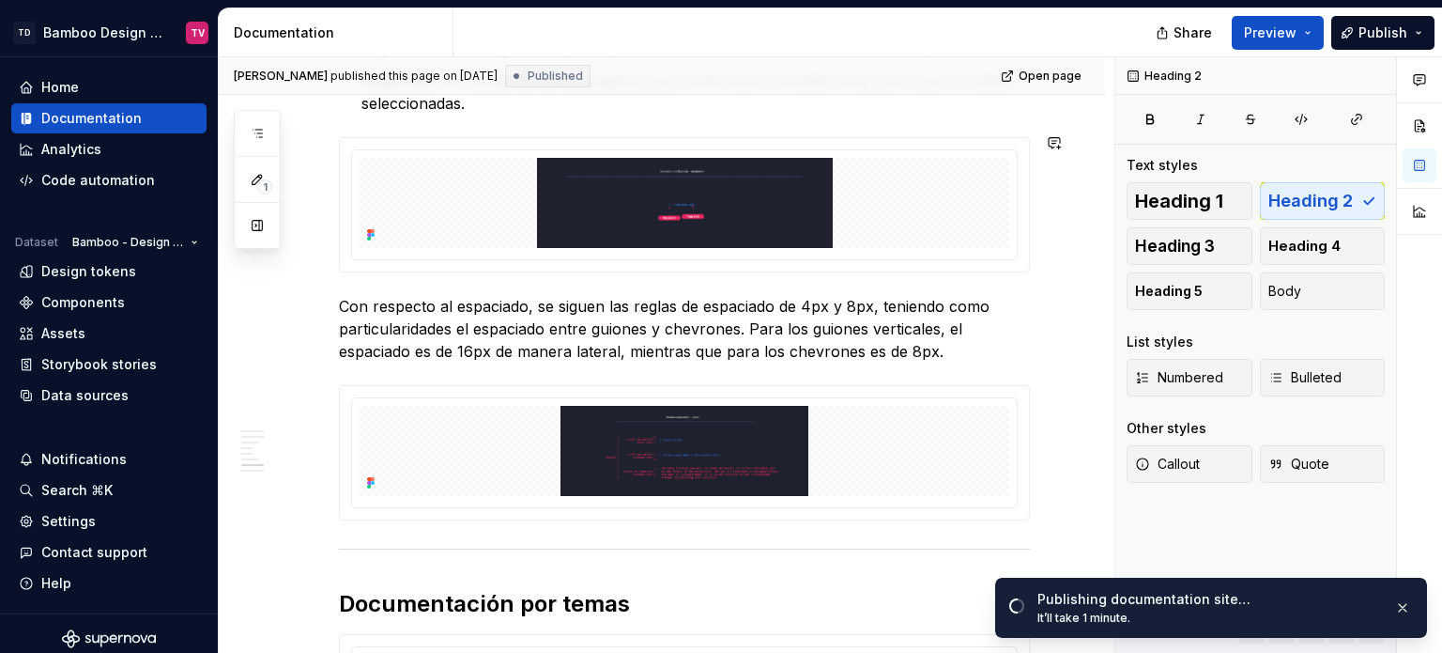
type textarea "*"
